Goal: Check status: Check status

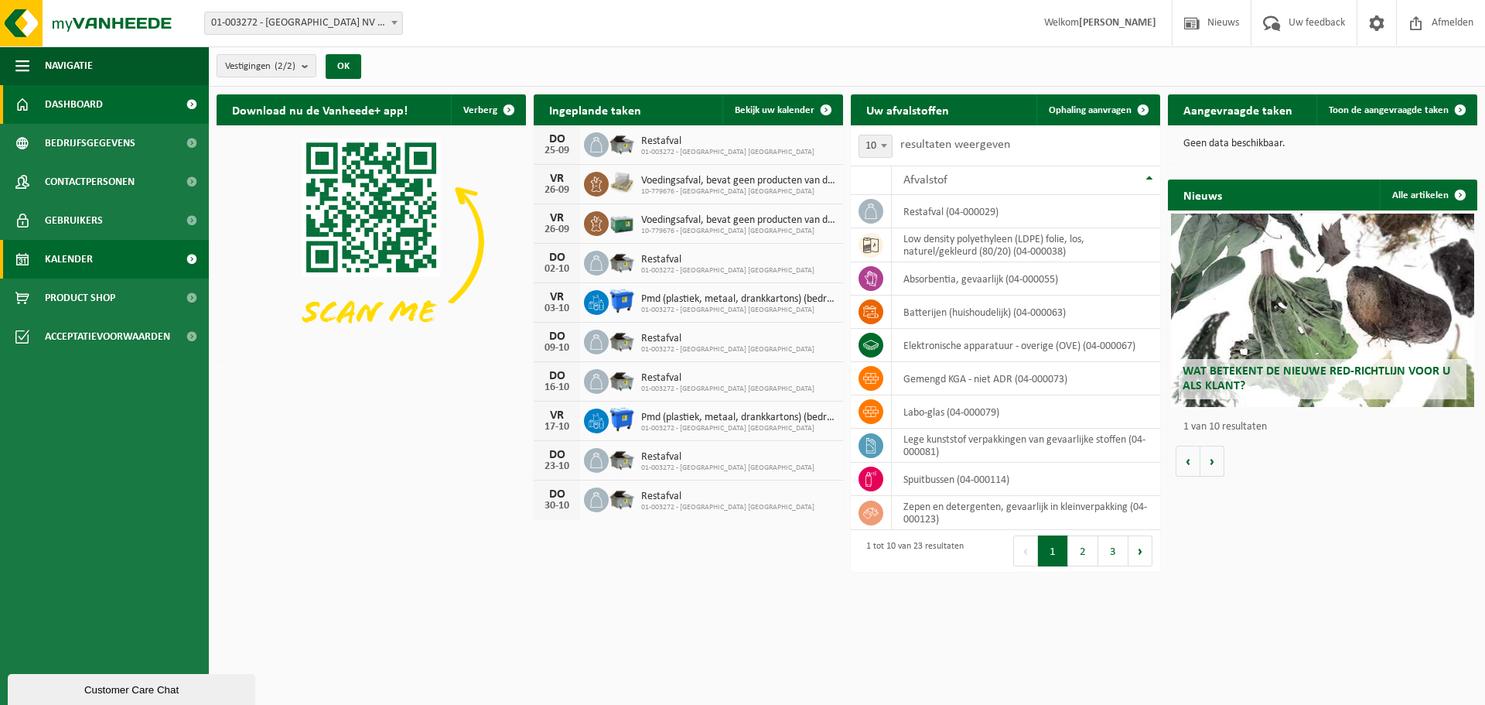
click at [71, 258] on span "Kalender" at bounding box center [69, 259] width 48 height 39
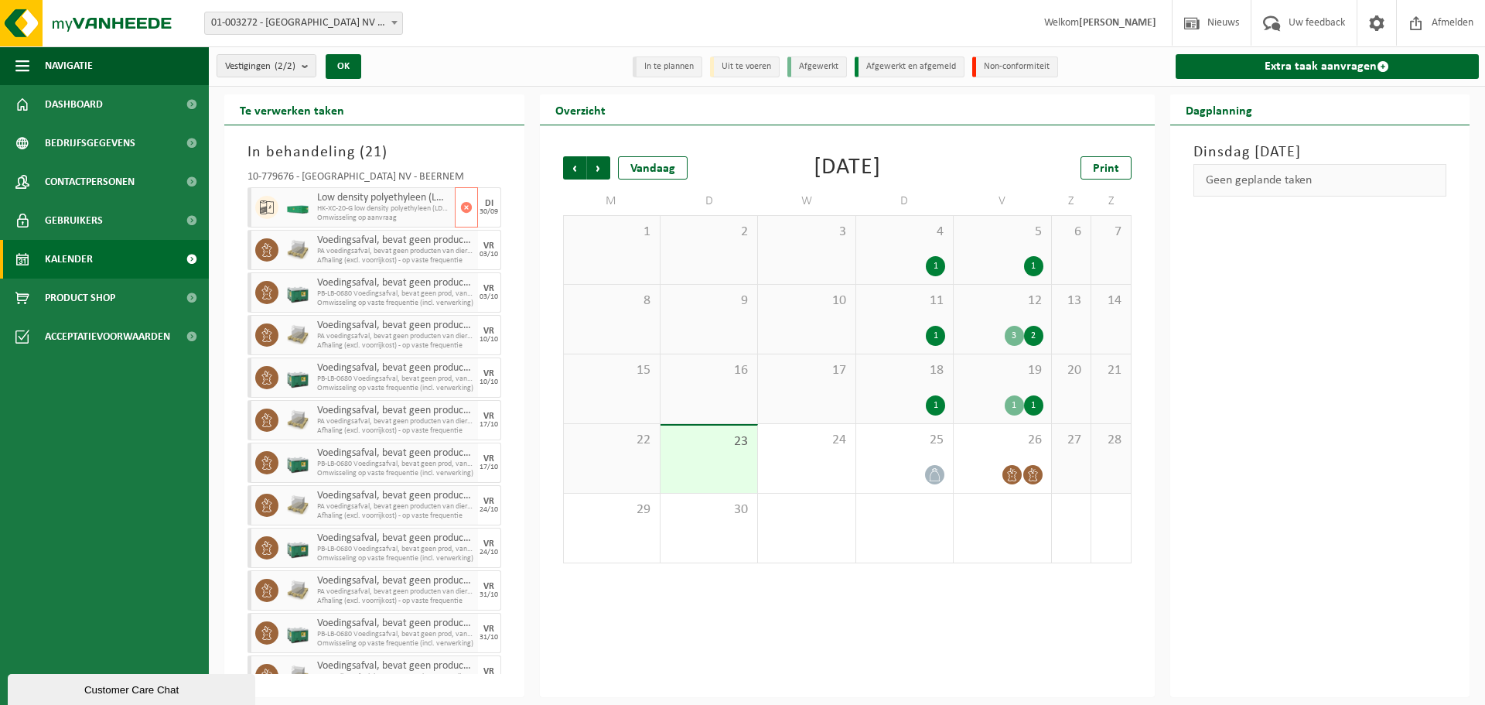
click at [374, 200] on span "Low density polyethyleen (LDPE) folie, los, naturel/gekleurd (80/20)" at bounding box center [384, 198] width 134 height 12
click at [87, 62] on span "Navigatie" at bounding box center [69, 65] width 48 height 39
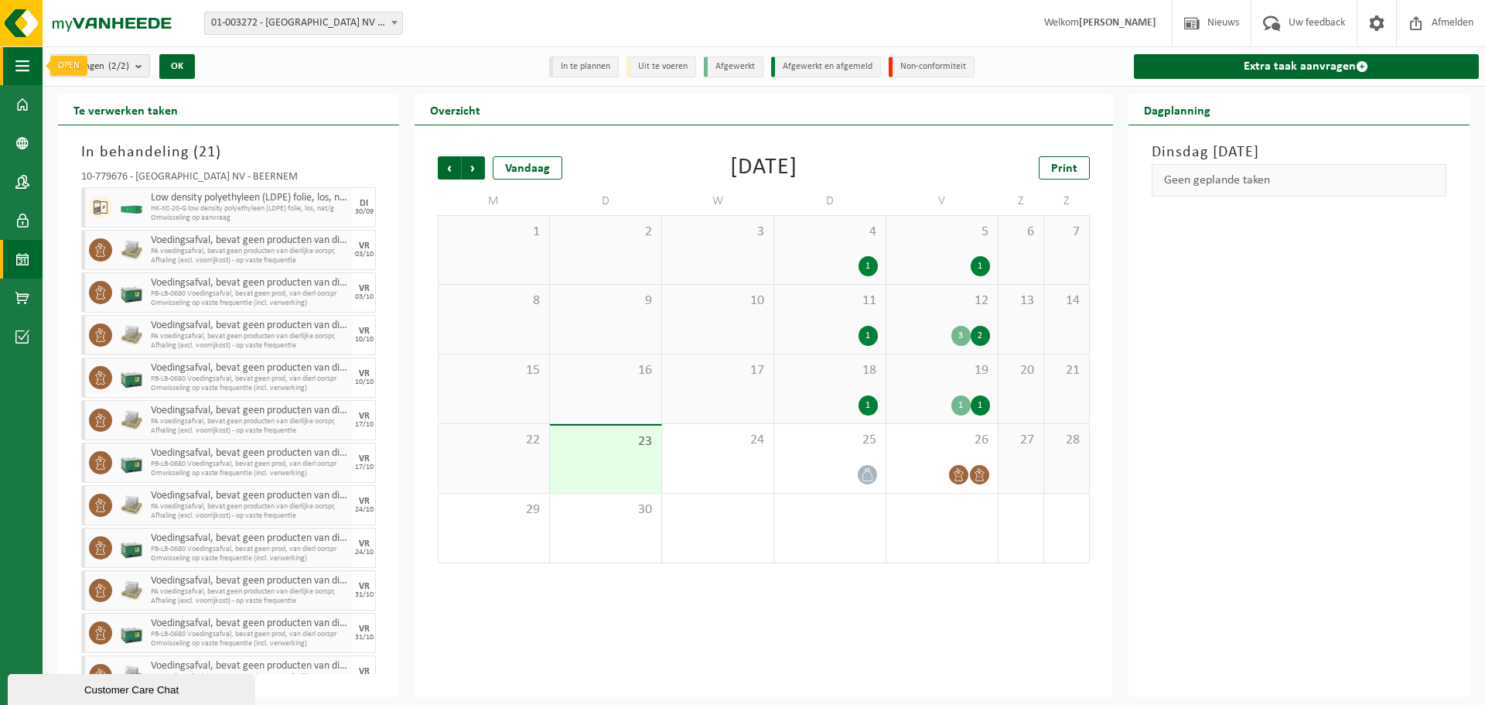
click at [29, 72] on span "button" at bounding box center [22, 65] width 14 height 39
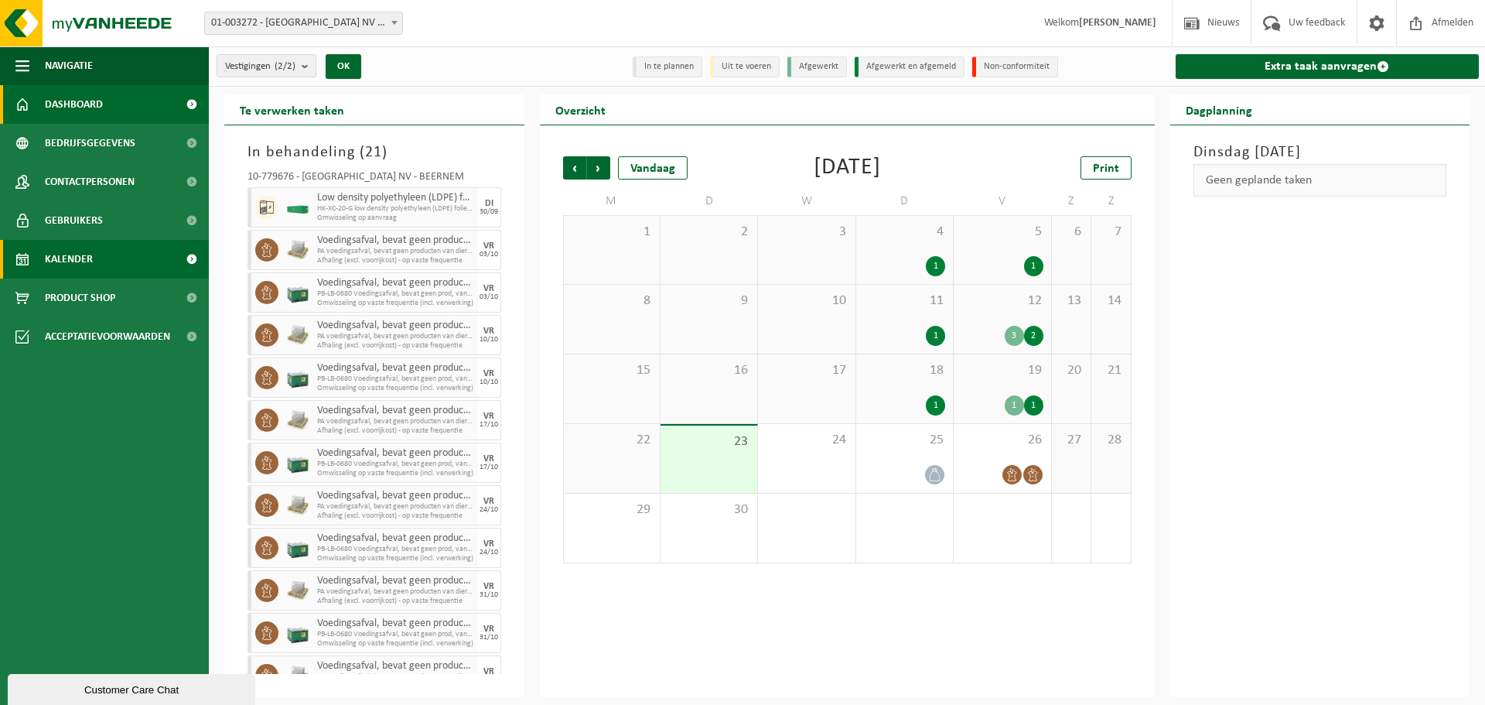
click at [108, 101] on link "Dashboard" at bounding box center [104, 104] width 209 height 39
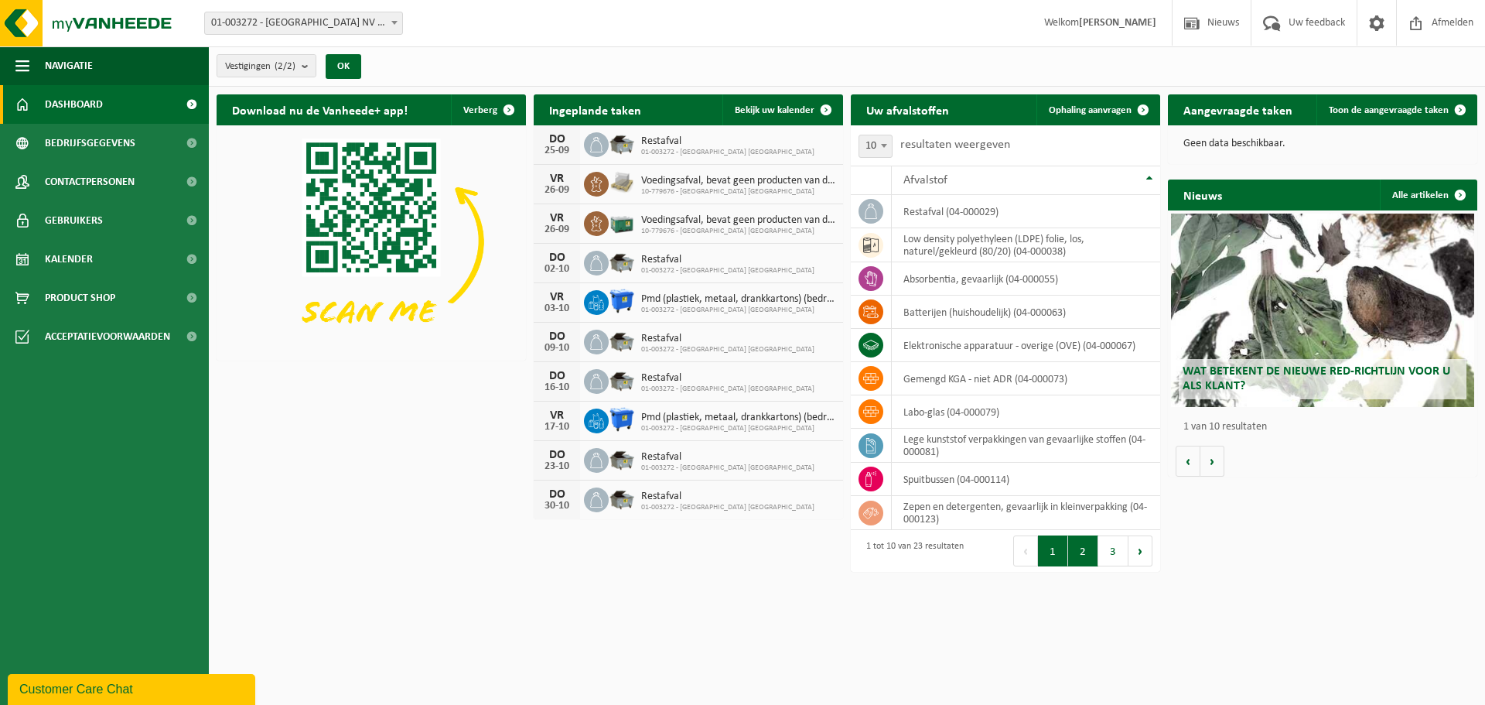
click at [1075, 558] on button "2" at bounding box center [1083, 550] width 30 height 31
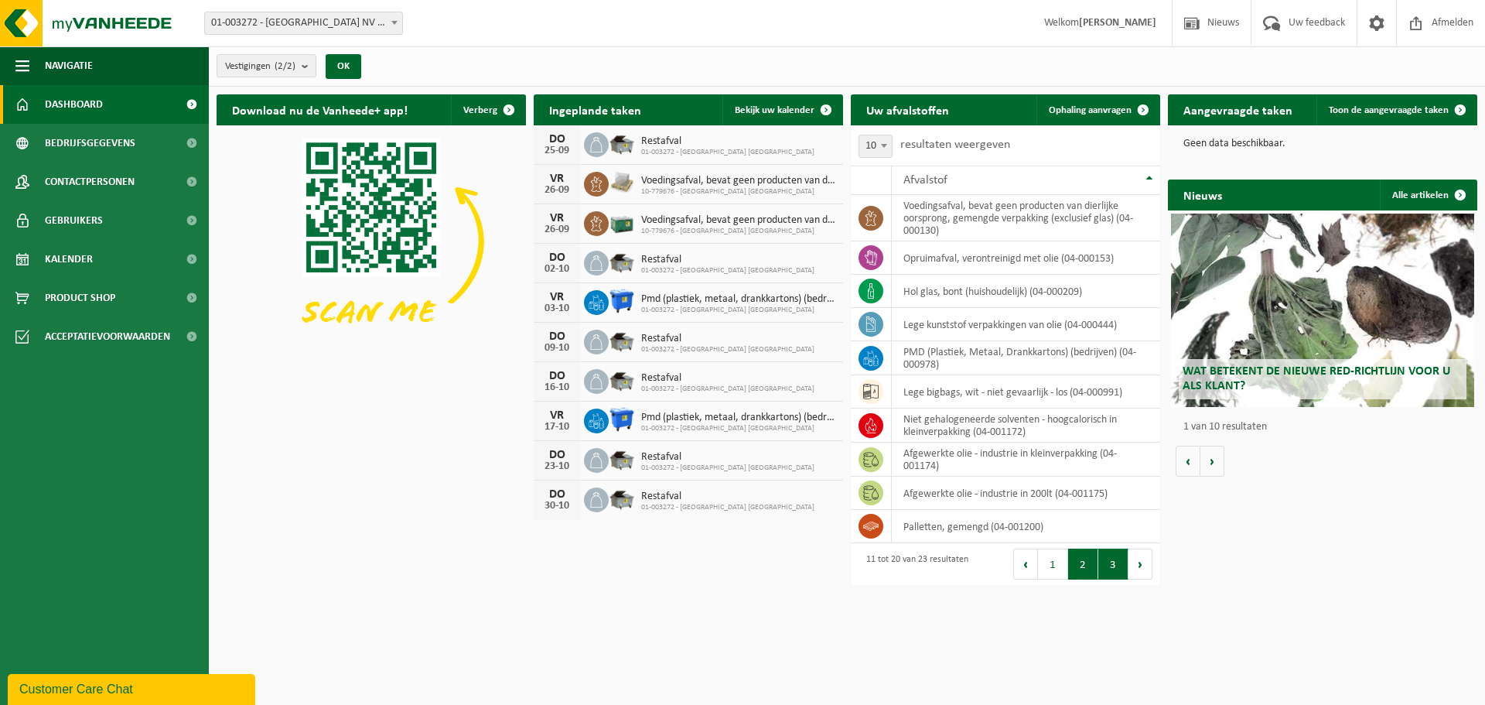
click at [1104, 566] on button "3" at bounding box center [1113, 563] width 30 height 31
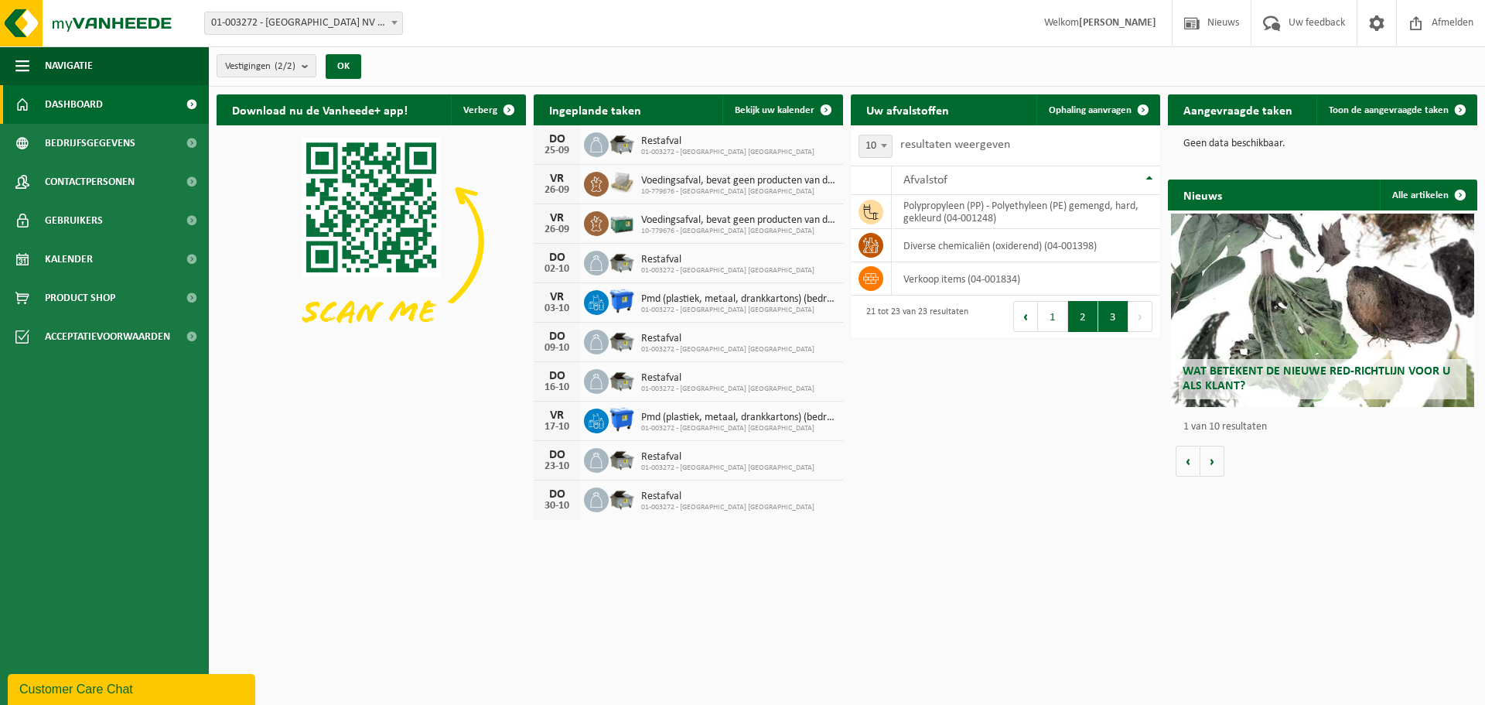
click at [1087, 329] on button "2" at bounding box center [1083, 316] width 30 height 31
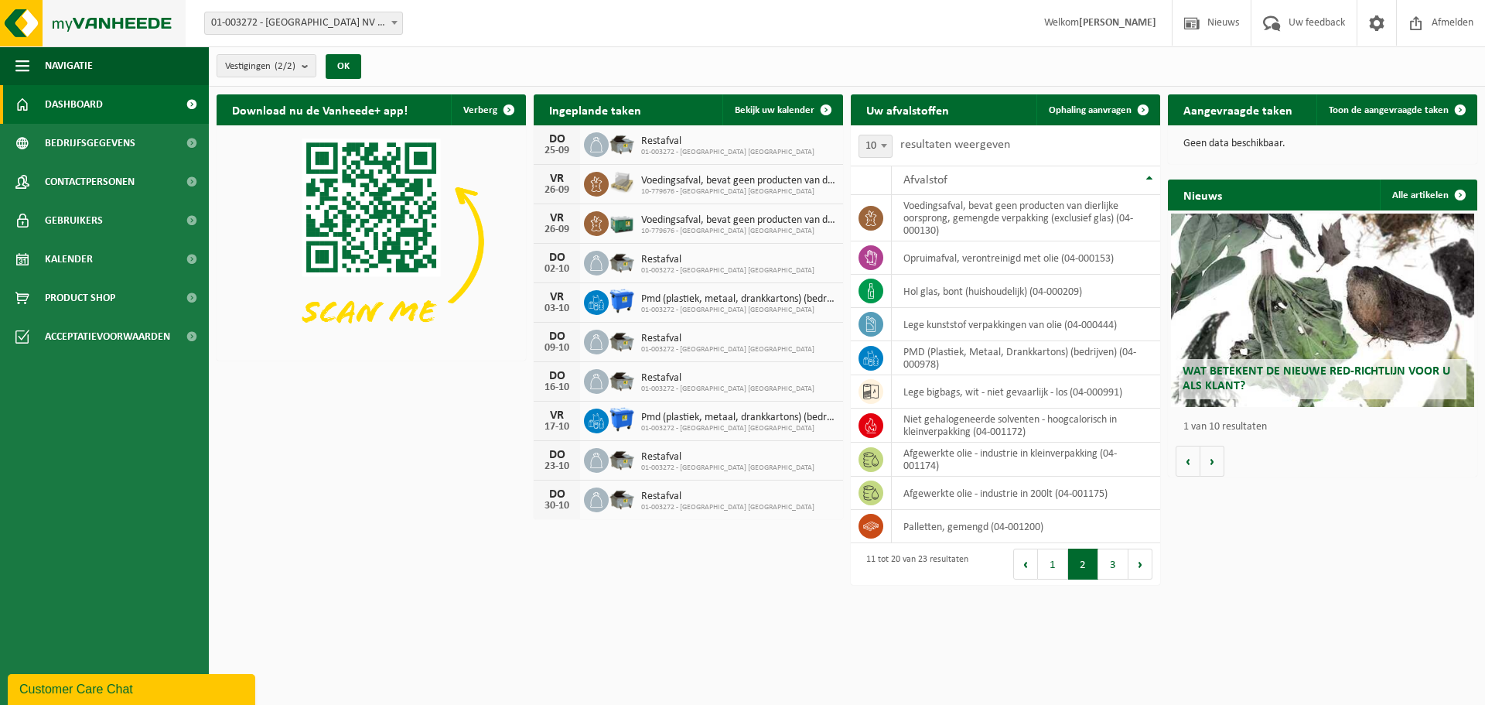
click at [91, 22] on img at bounding box center [93, 23] width 186 height 46
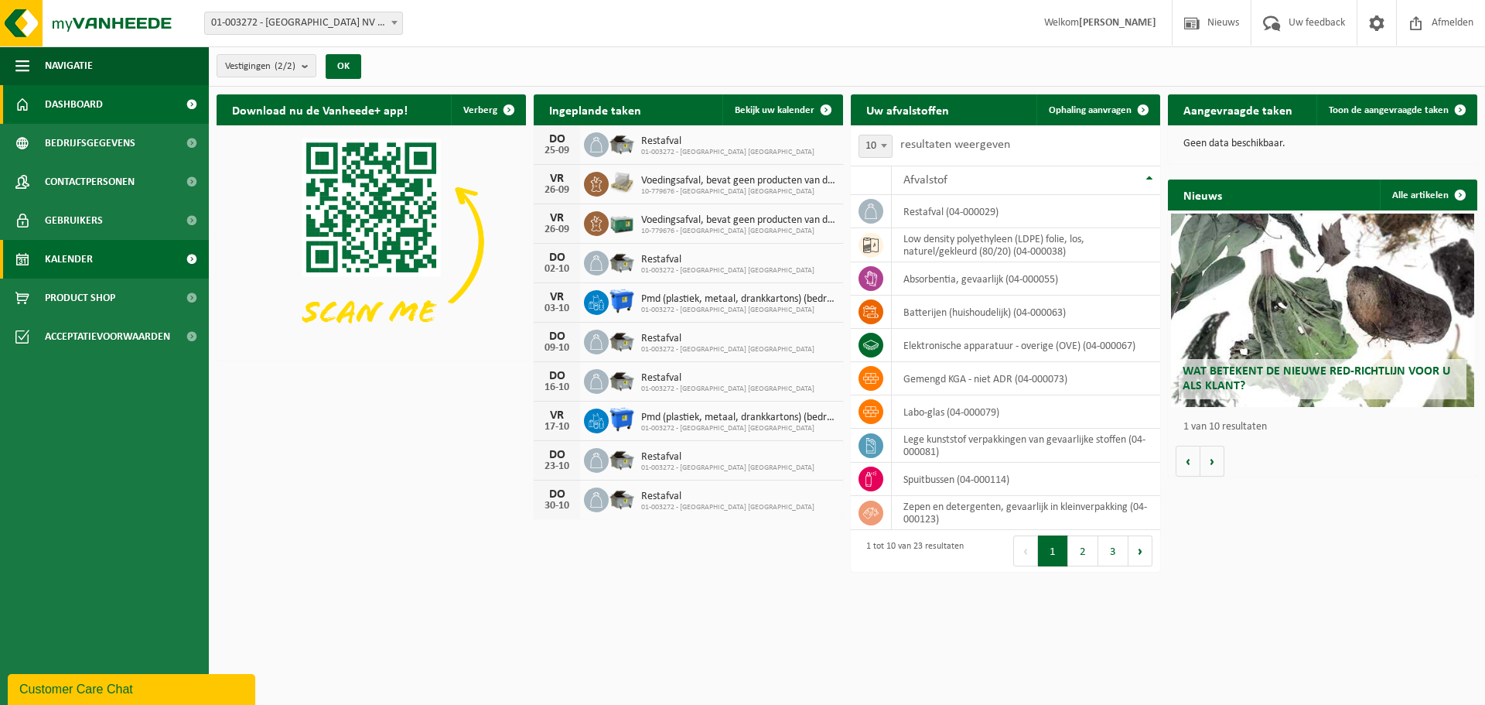
click at [51, 262] on span "Kalender" at bounding box center [69, 259] width 48 height 39
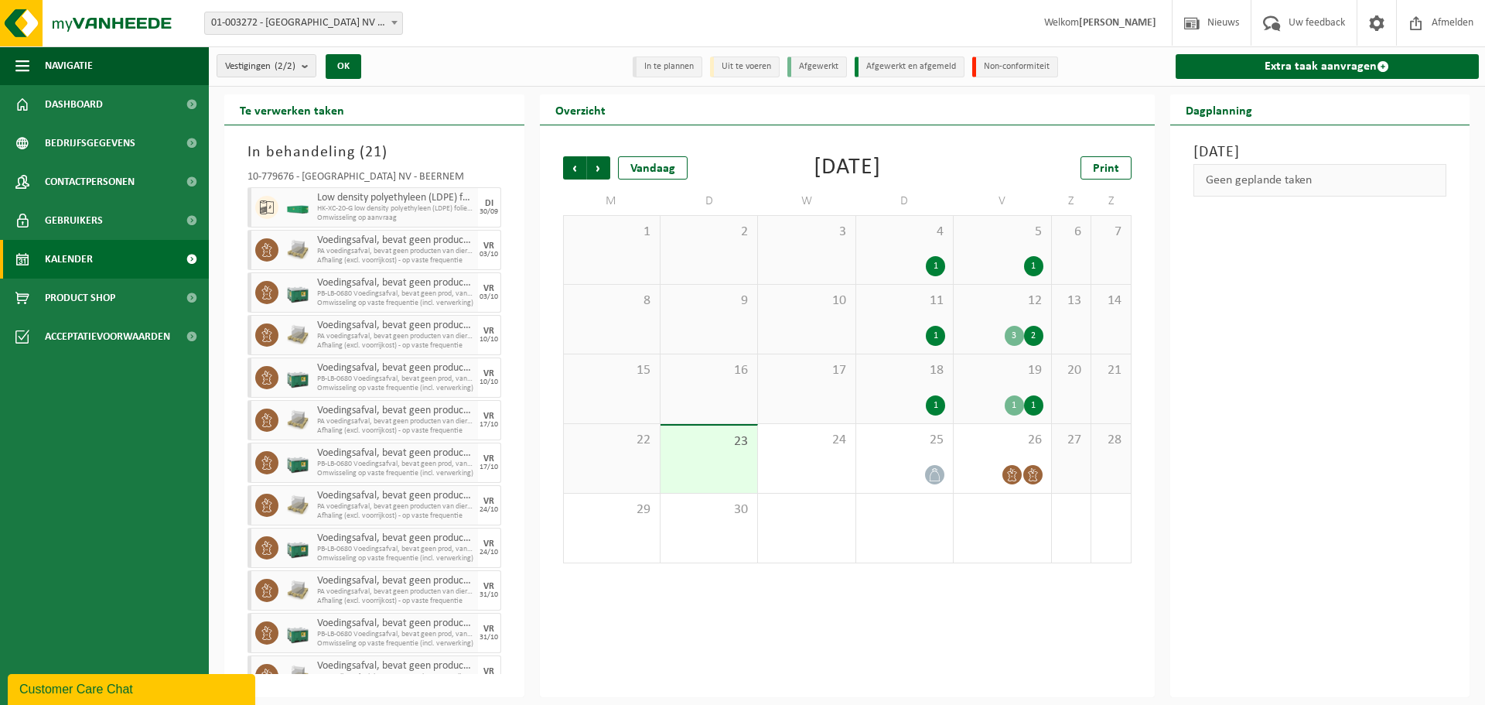
click at [508, 40] on div "Vestiging: 01-003272 - BELGOSUC NV - BEERNEM 10-779676 - BELGOSUC NV - BEERNEM …" at bounding box center [742, 23] width 1485 height 47
click at [572, 171] on span "Vorige" at bounding box center [574, 167] width 23 height 23
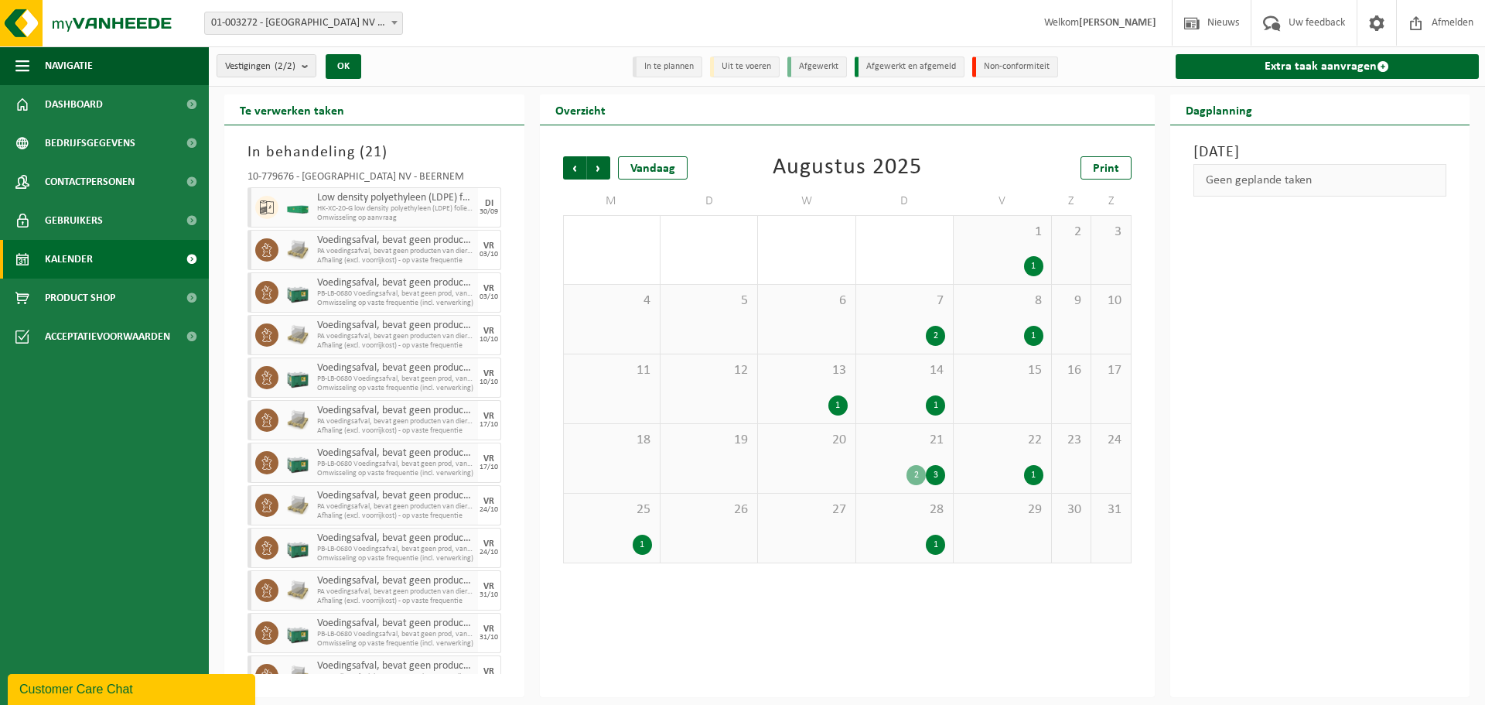
click at [572, 171] on span "Vorige" at bounding box center [574, 167] width 23 height 23
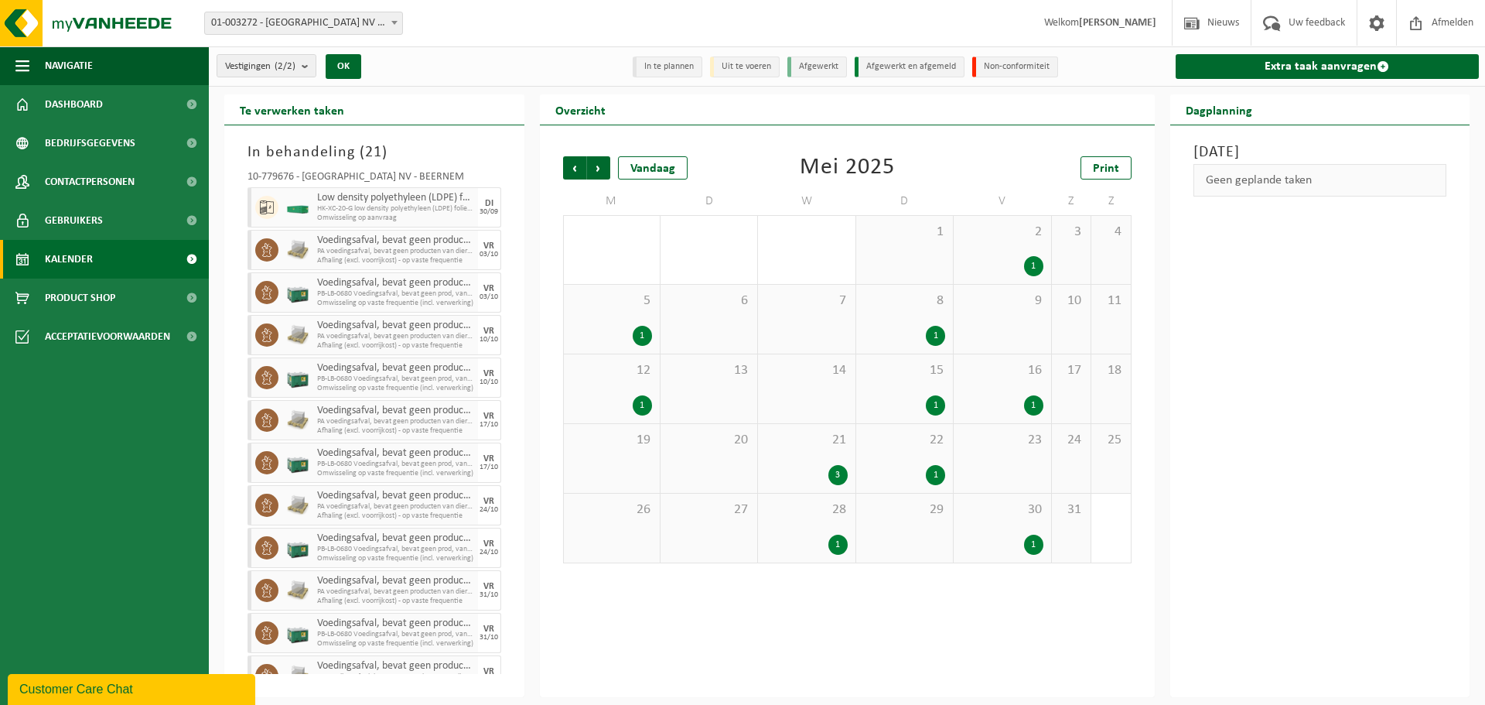
click at [572, 171] on span "Vorige" at bounding box center [574, 167] width 23 height 23
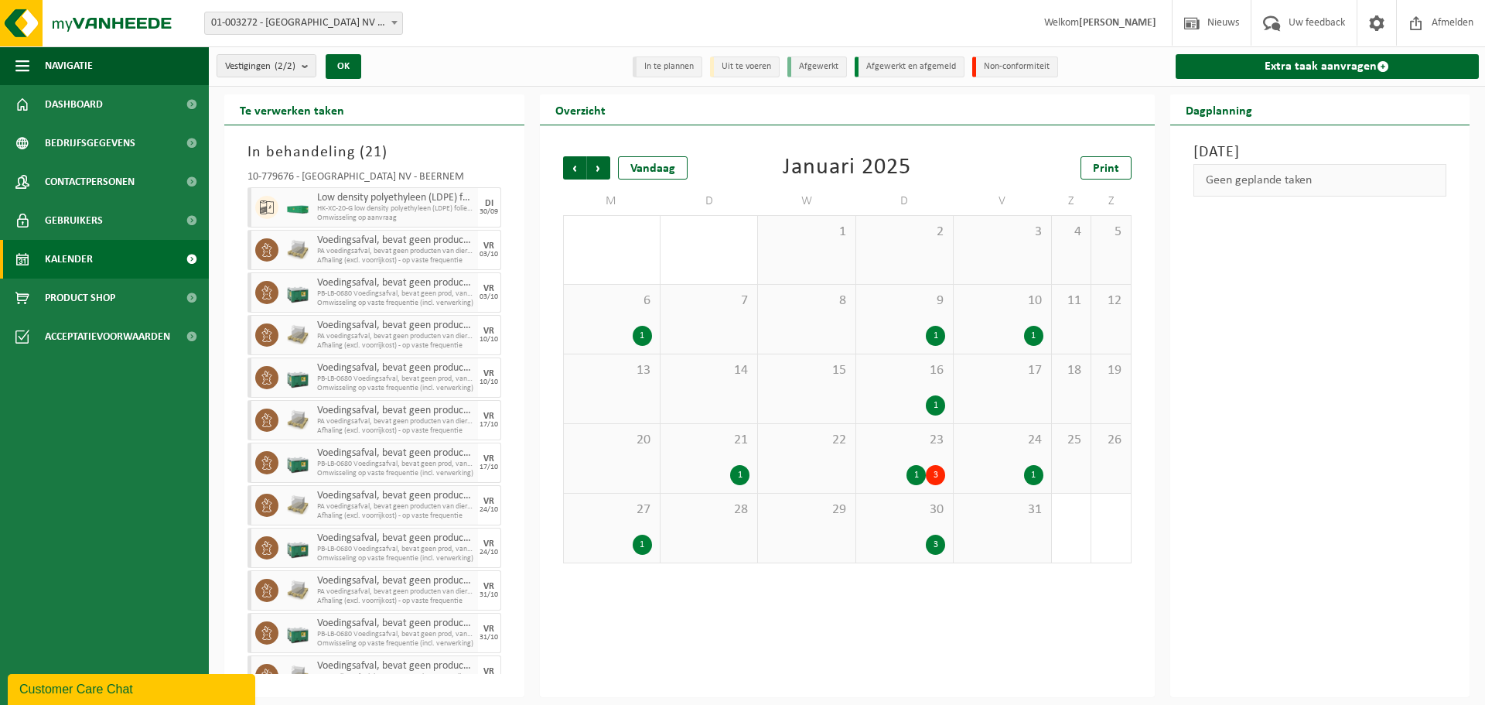
click at [572, 171] on span "Vorige" at bounding box center [574, 167] width 23 height 23
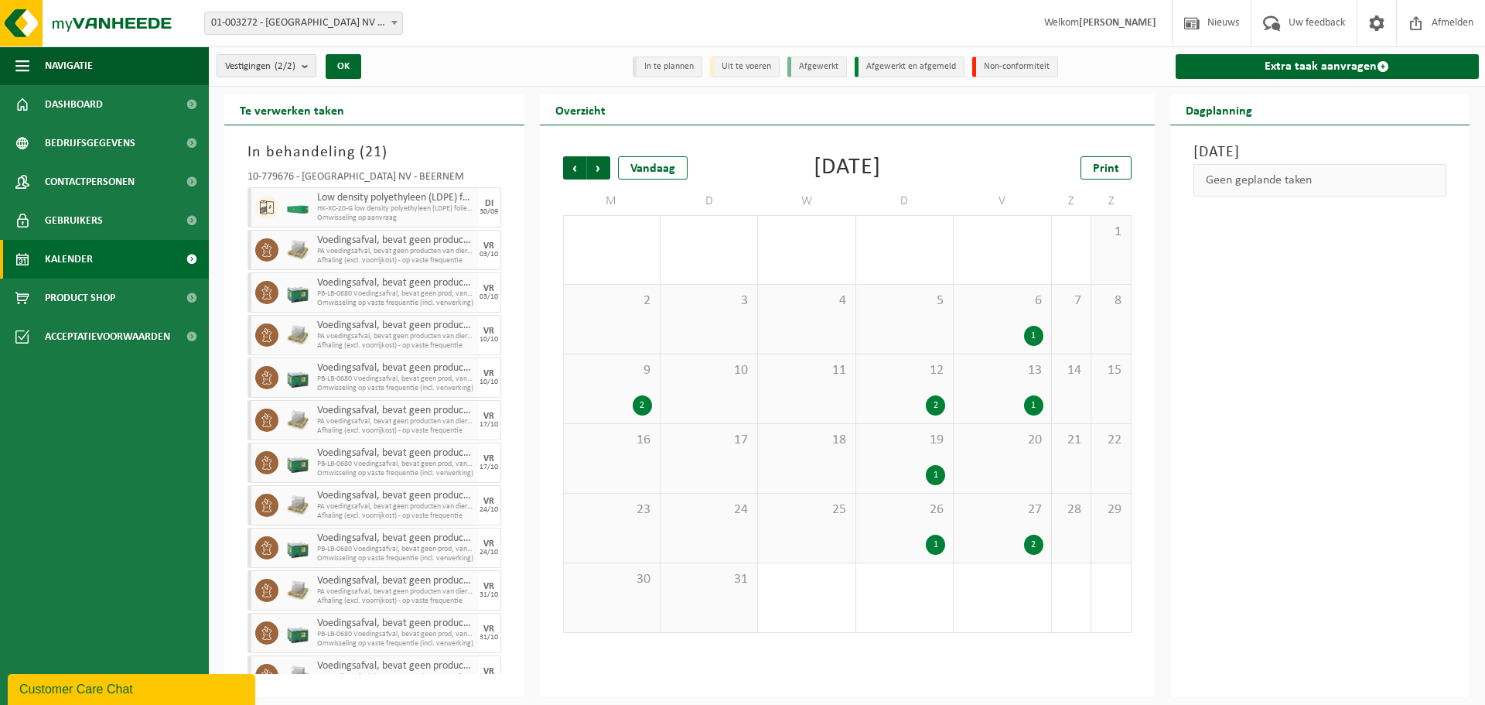
click at [572, 171] on span "Vorige" at bounding box center [574, 167] width 23 height 23
click at [618, 169] on div "Vandaag" at bounding box center [653, 167] width 70 height 23
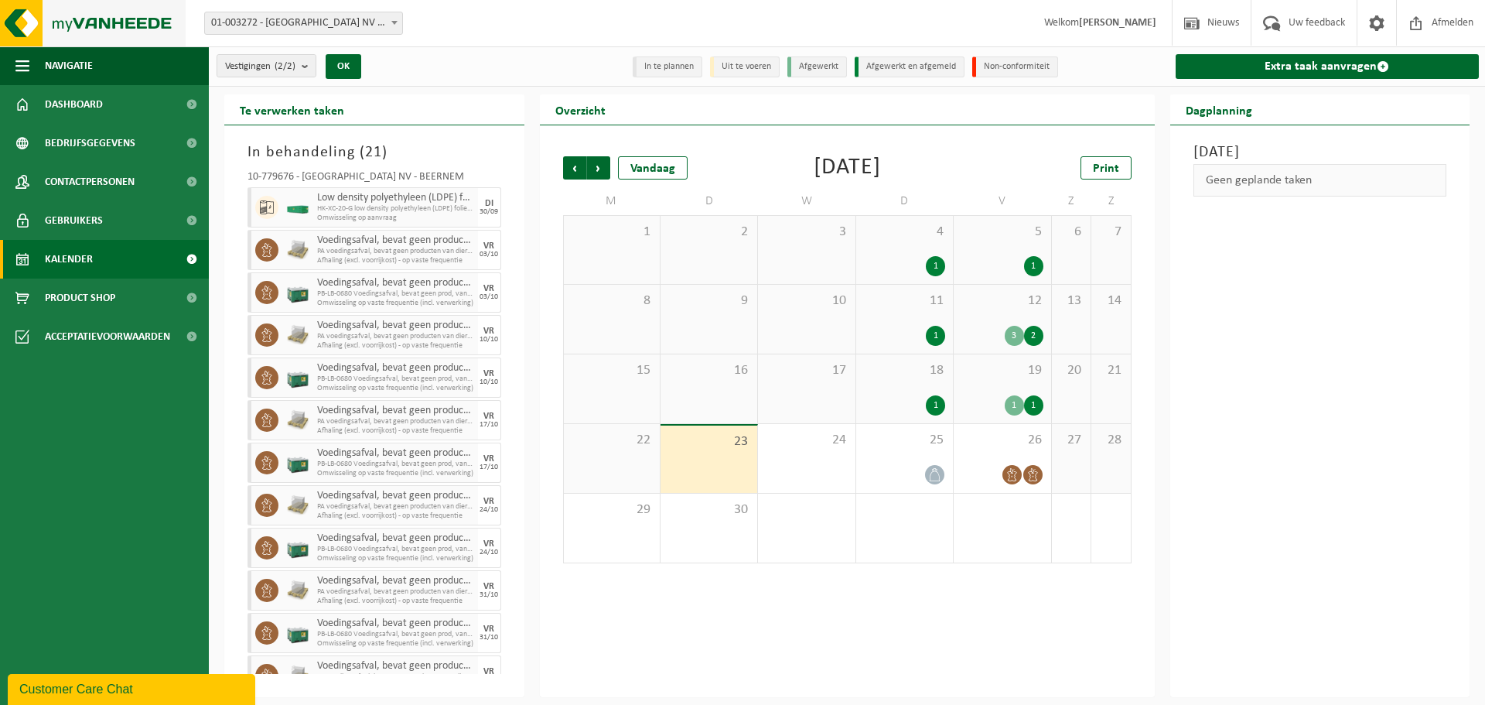
click at [102, 19] on img at bounding box center [93, 23] width 186 height 46
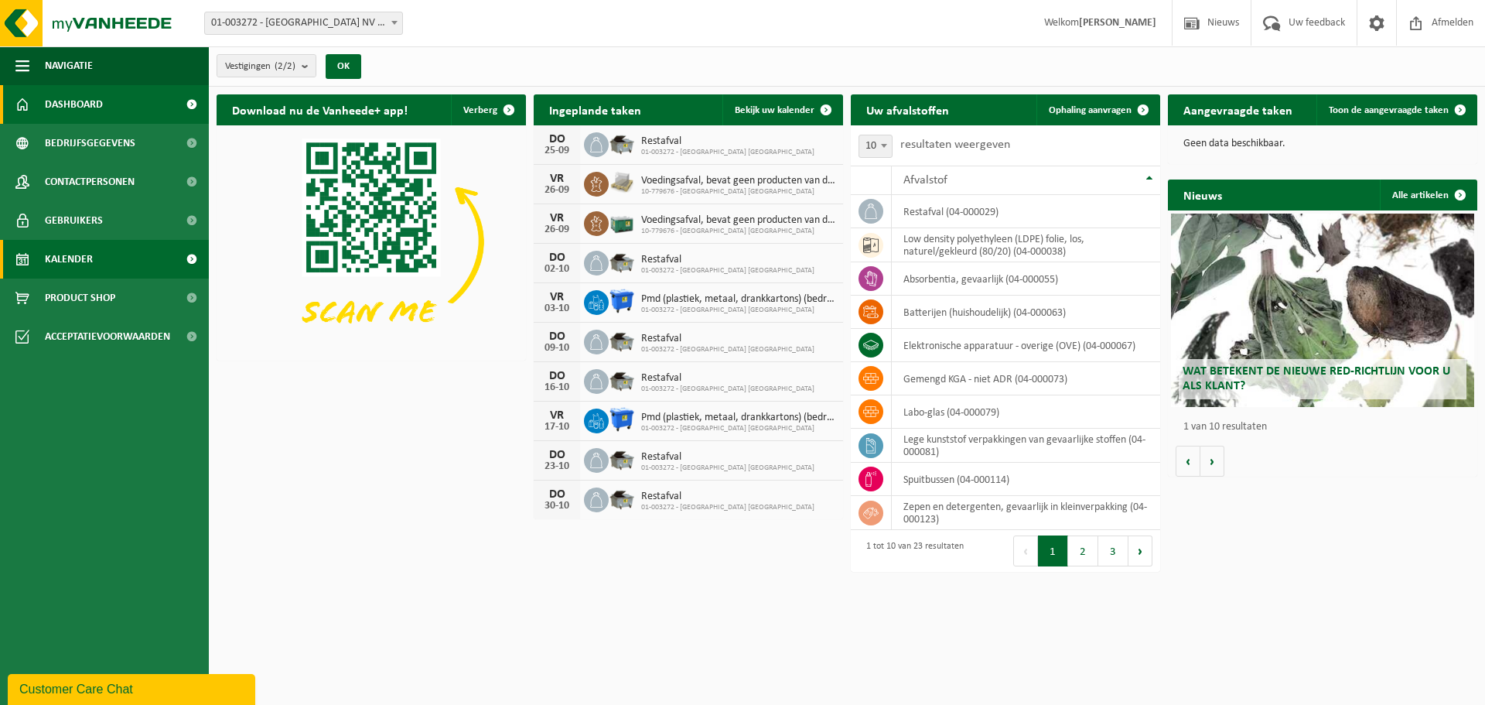
click at [96, 257] on link "Kalender" at bounding box center [104, 259] width 209 height 39
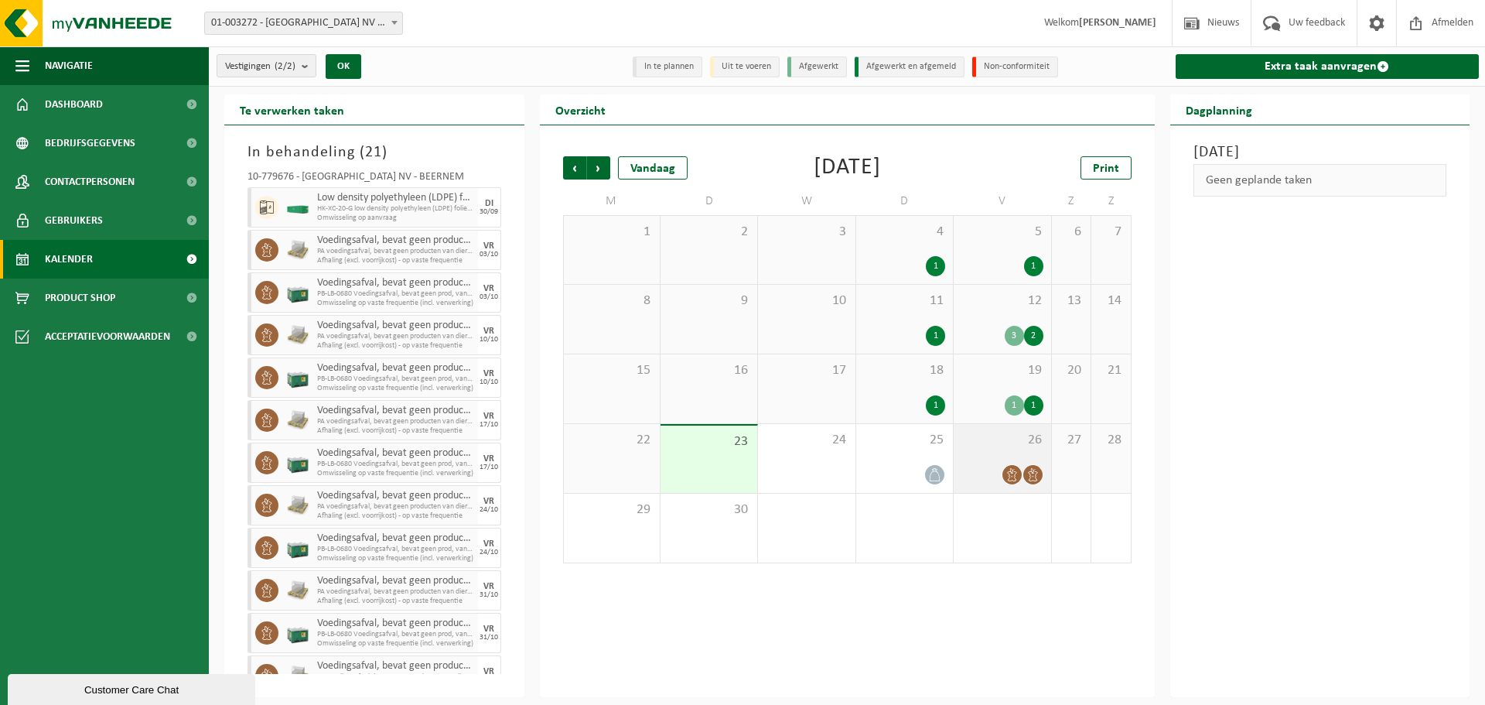
click at [1006, 459] on div "26" at bounding box center [1002, 458] width 97 height 69
